Goal: Information Seeking & Learning: Find specific fact

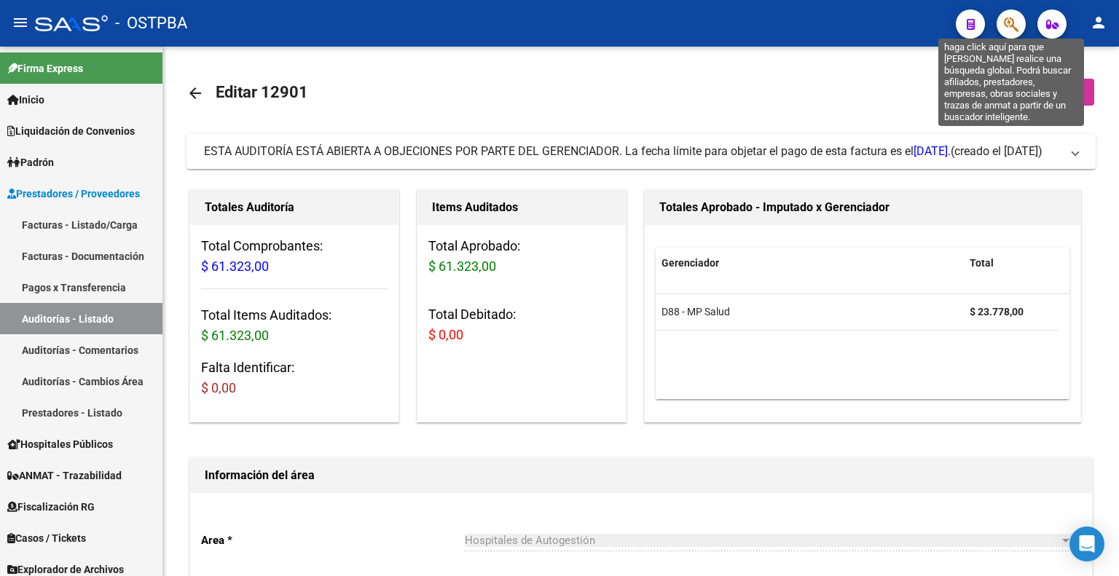
click at [1016, 20] on icon "button" at bounding box center [1011, 24] width 15 height 17
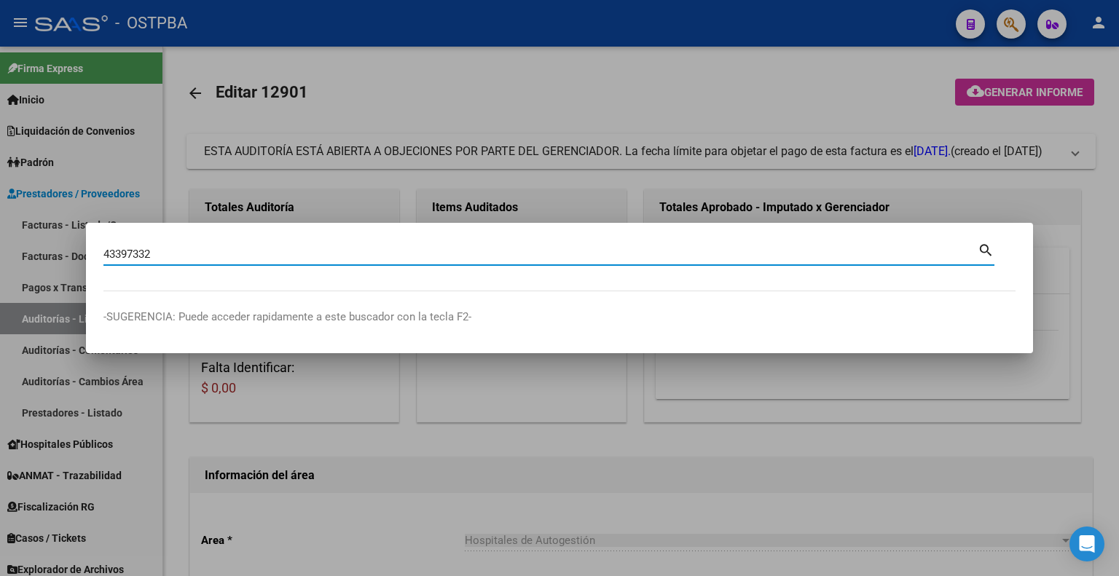
type input "43397332"
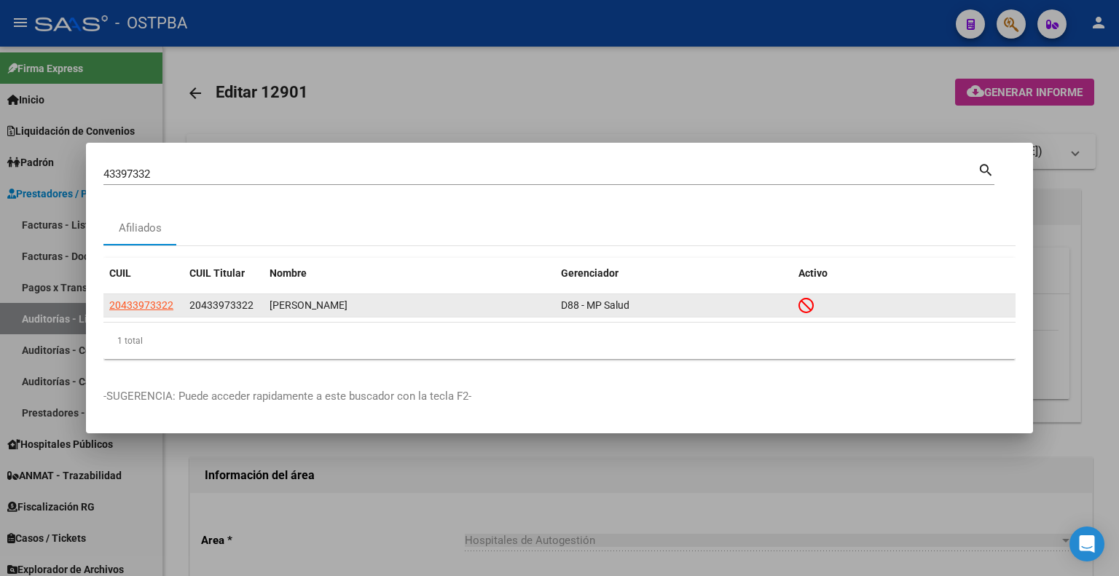
click at [154, 313] on app-link-go-to "20433973322" at bounding box center [141, 305] width 64 height 17
click at [160, 304] on span "20433973322" at bounding box center [141, 305] width 64 height 12
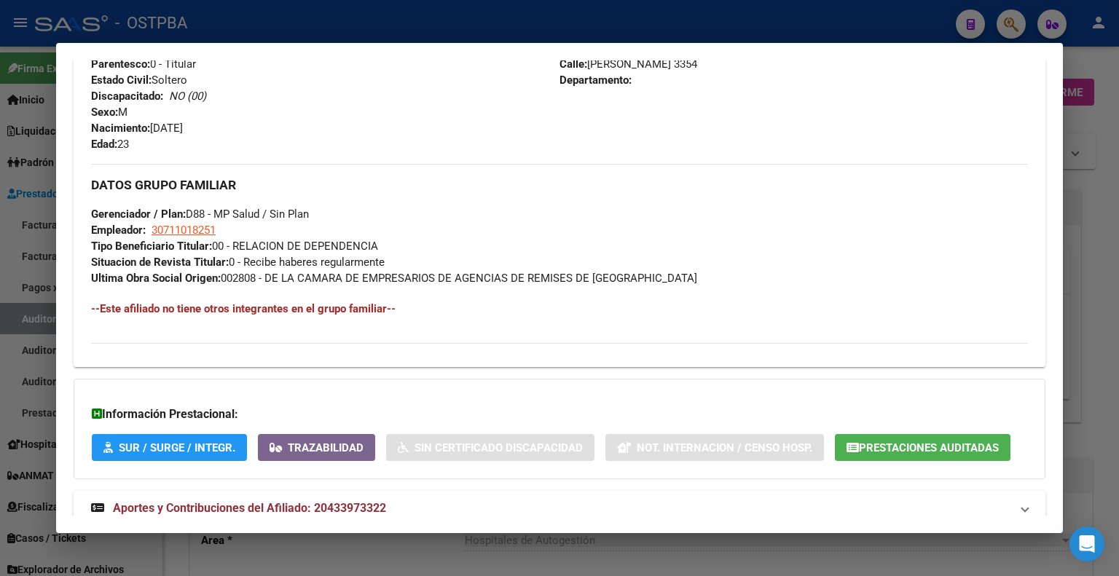
scroll to position [668, 0]
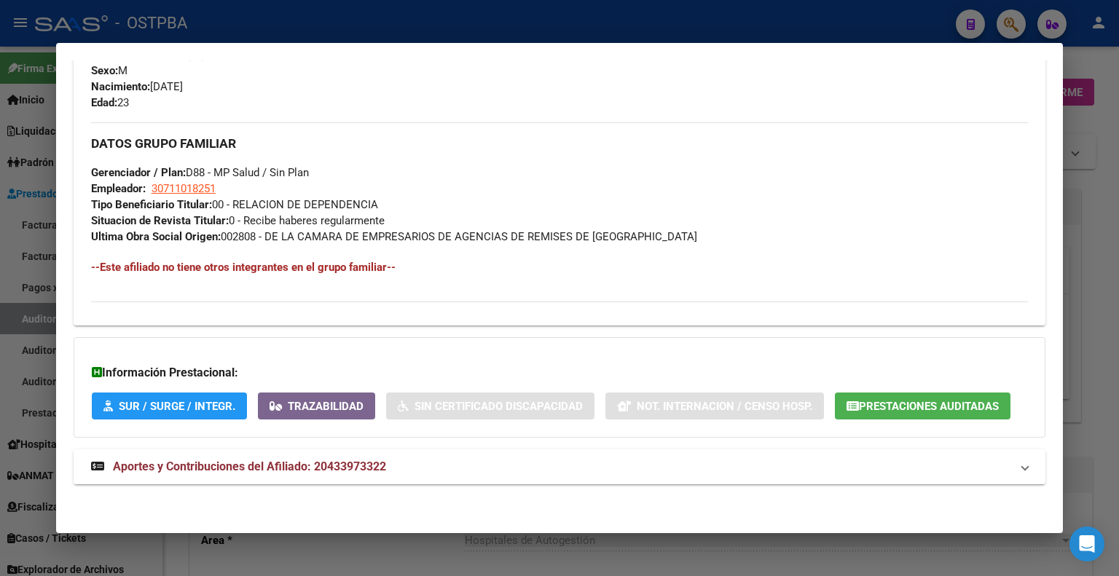
click at [274, 465] on span "Aportes y Contribuciones del Afiliado: 20433973322" at bounding box center [249, 467] width 273 height 14
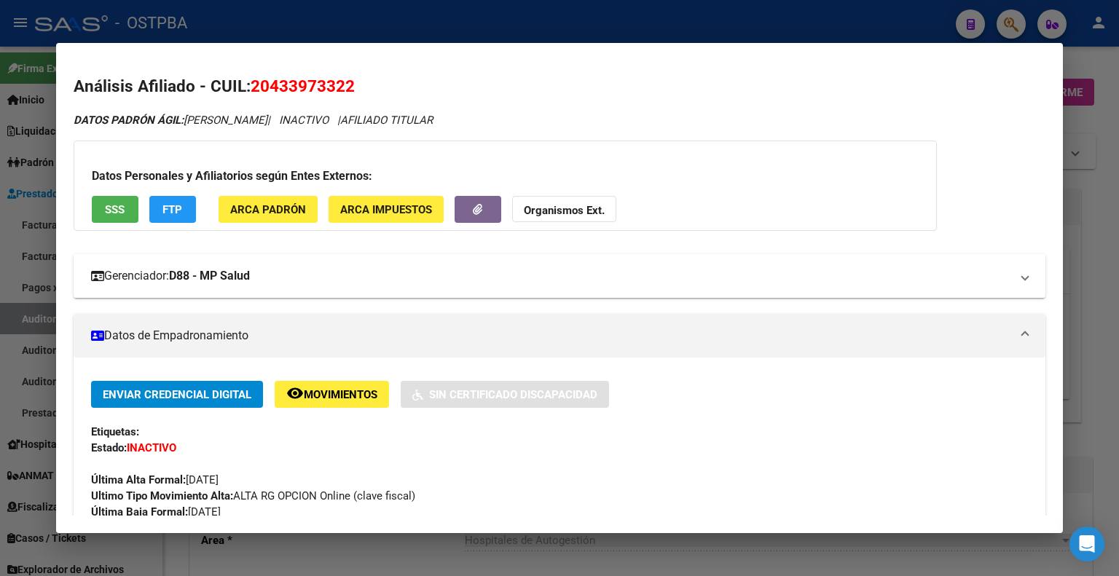
scroll to position [437, 0]
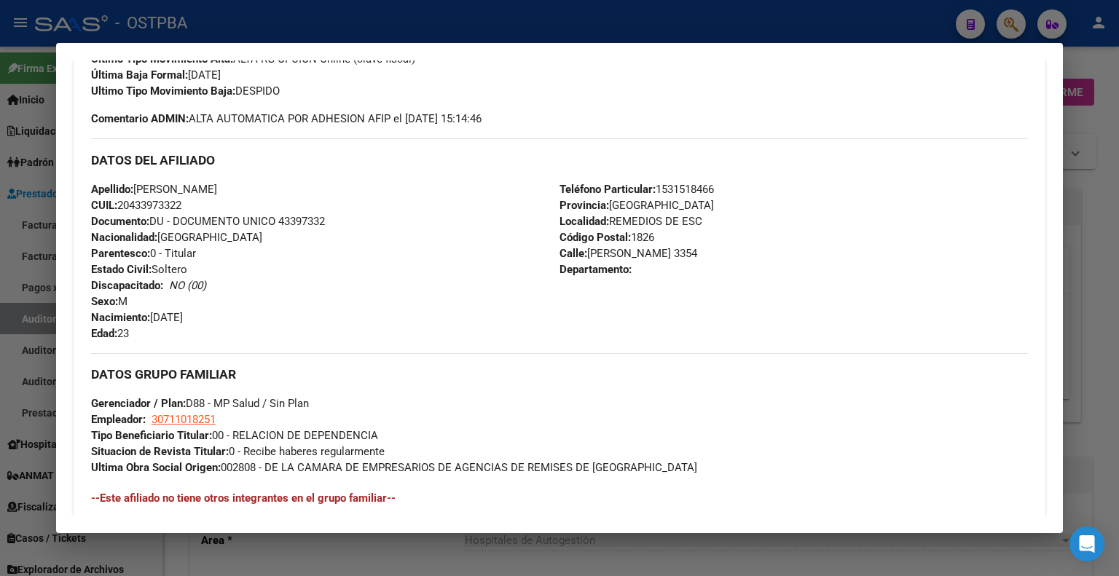
click at [154, 200] on span "CUIL: 20433973322" at bounding box center [136, 205] width 90 height 13
copy span "20433973322"
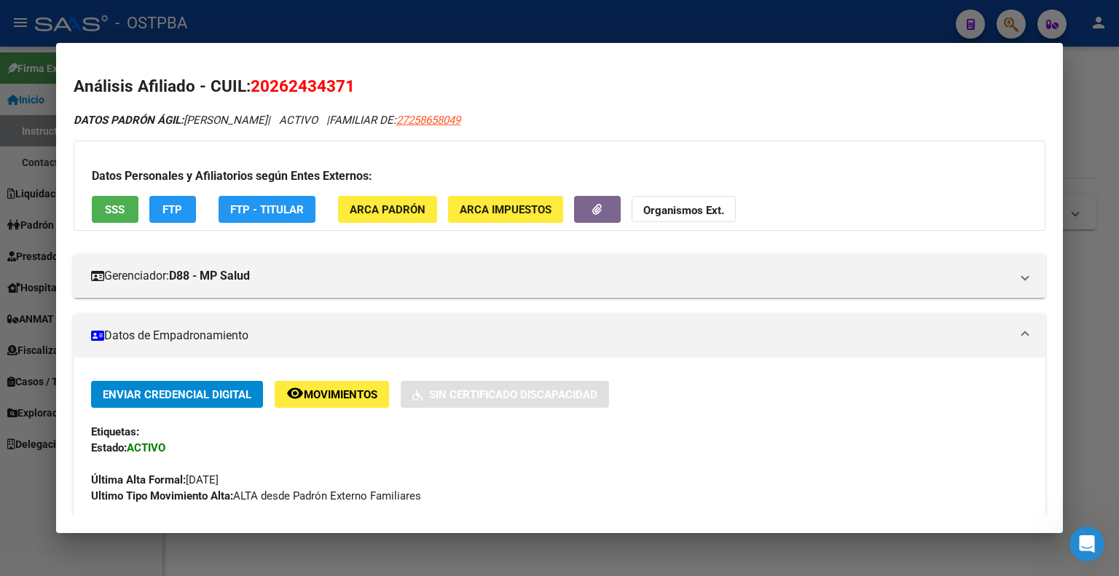
scroll to position [263, 0]
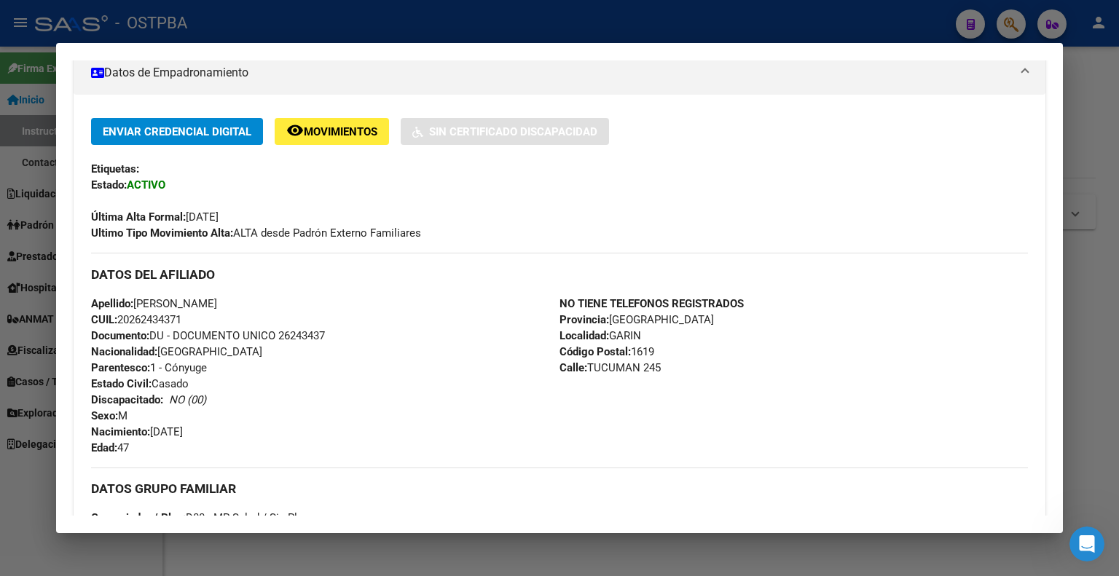
click at [238, 28] on div at bounding box center [559, 288] width 1119 height 576
